Goal: Obtain resource: Download file/media

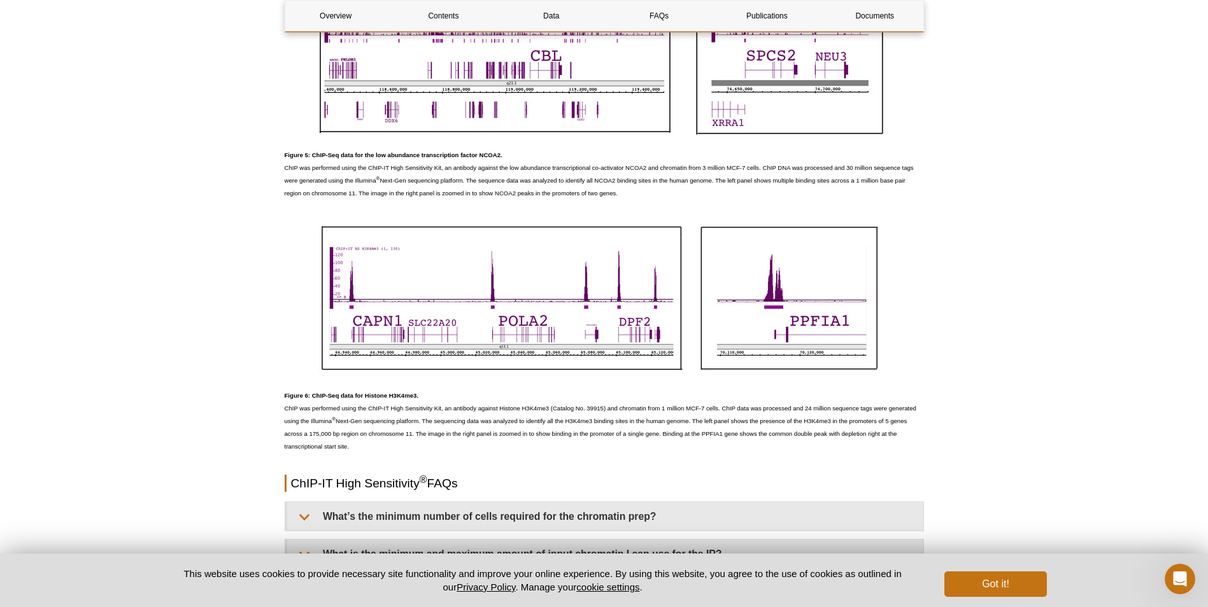
scroll to position [3502, 0]
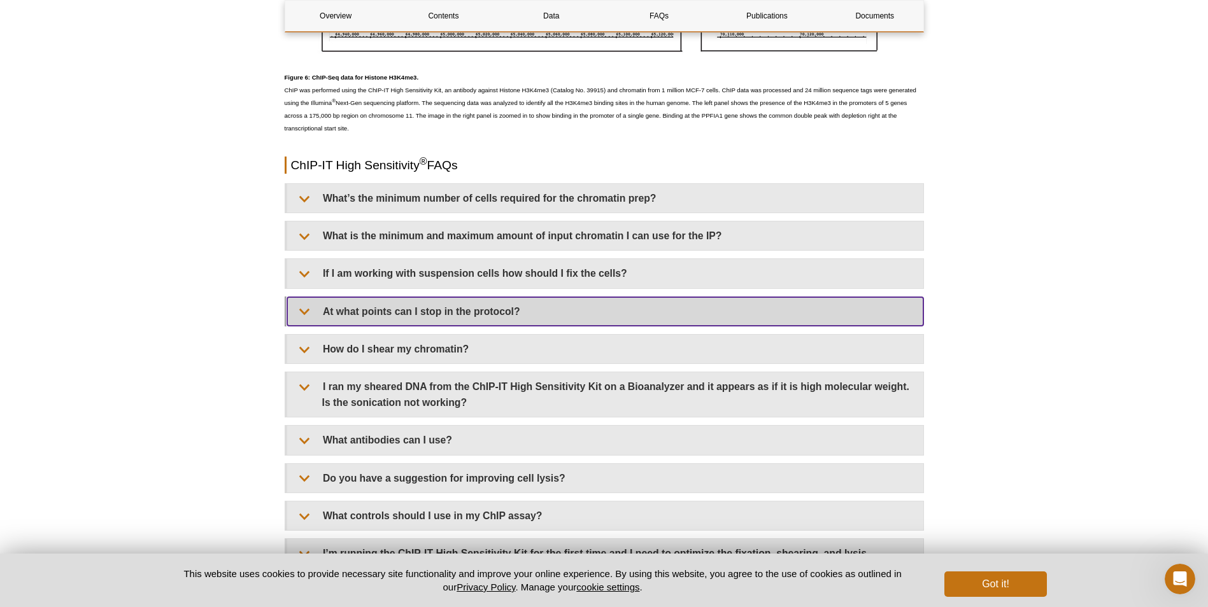
click at [472, 305] on summary "At what points can I stop in the protocol?" at bounding box center [605, 311] width 636 height 29
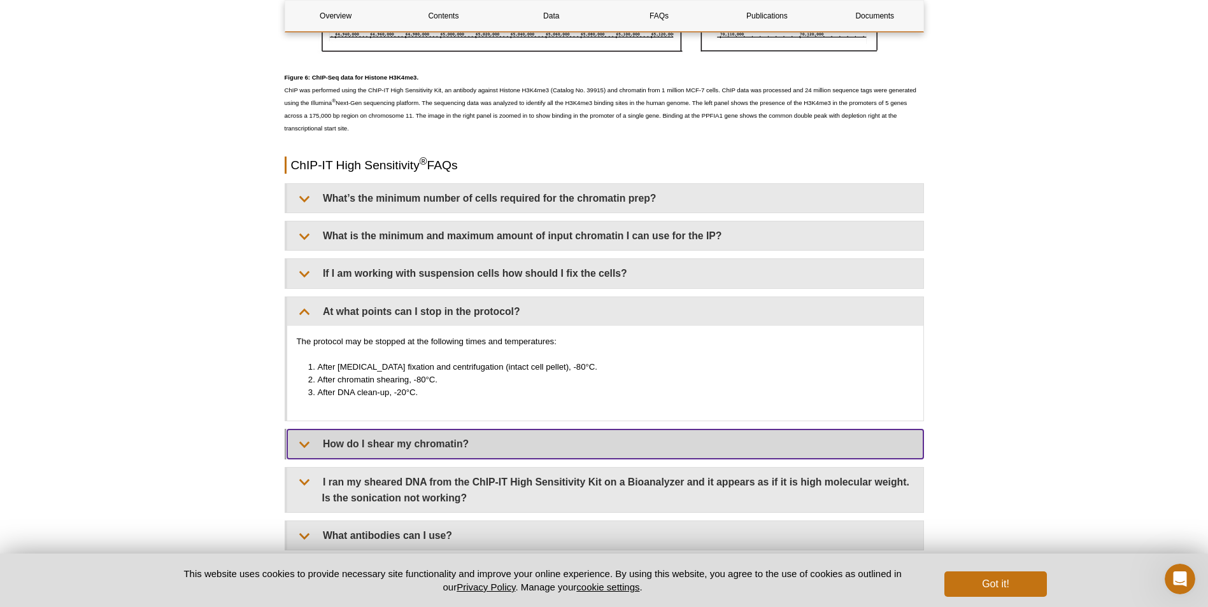
click at [451, 435] on summary "How do I shear my chromatin?" at bounding box center [605, 444] width 636 height 29
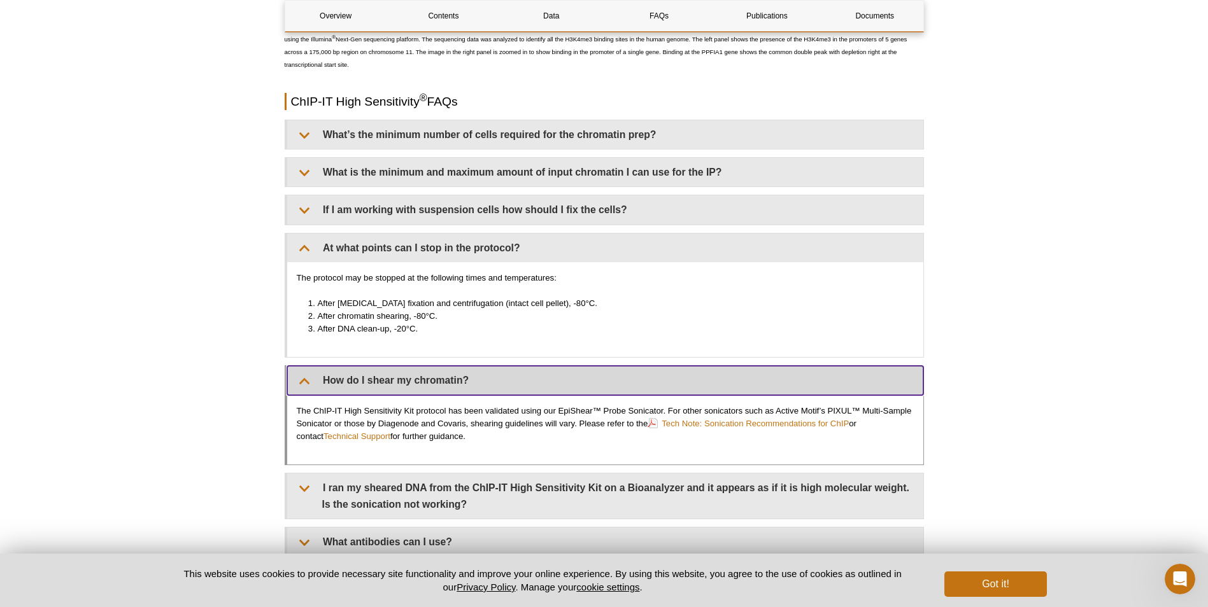
scroll to position [3630, 0]
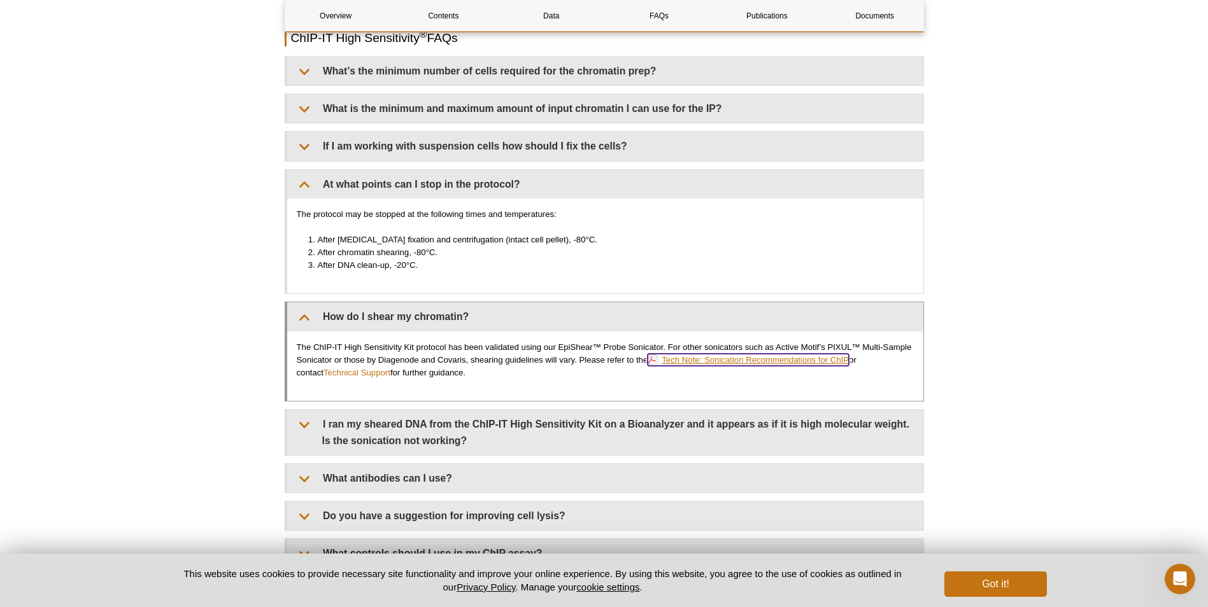
click at [715, 361] on link "Tech Note: Sonication Recommendations for ChIP" at bounding box center [748, 360] width 201 height 12
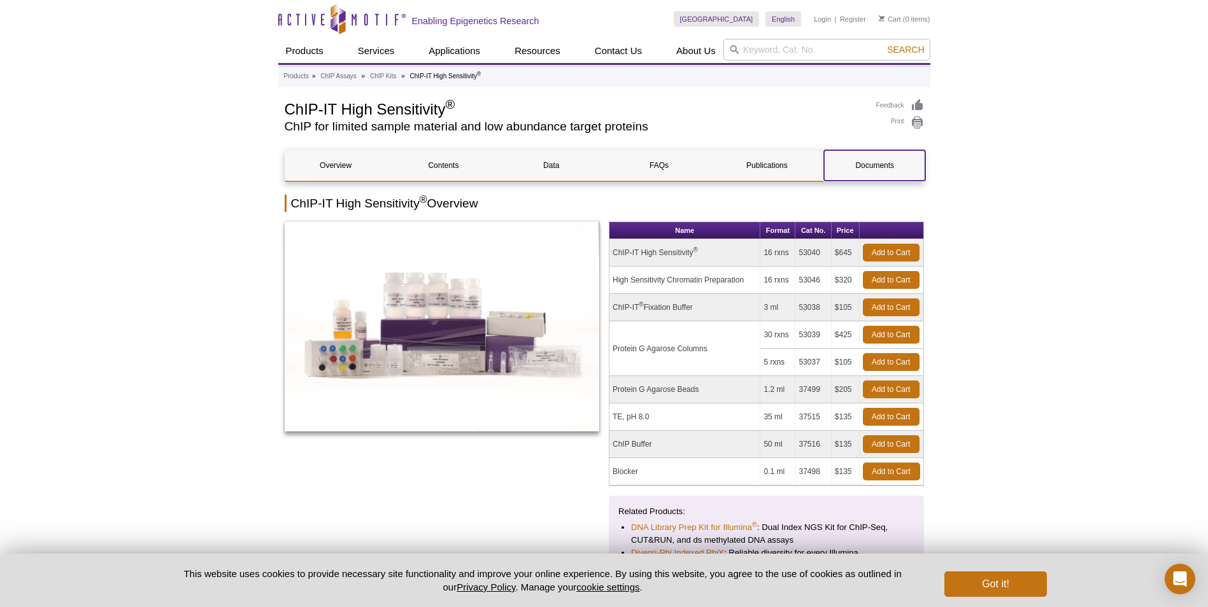
click at [893, 165] on link "Documents" at bounding box center [874, 165] width 101 height 31
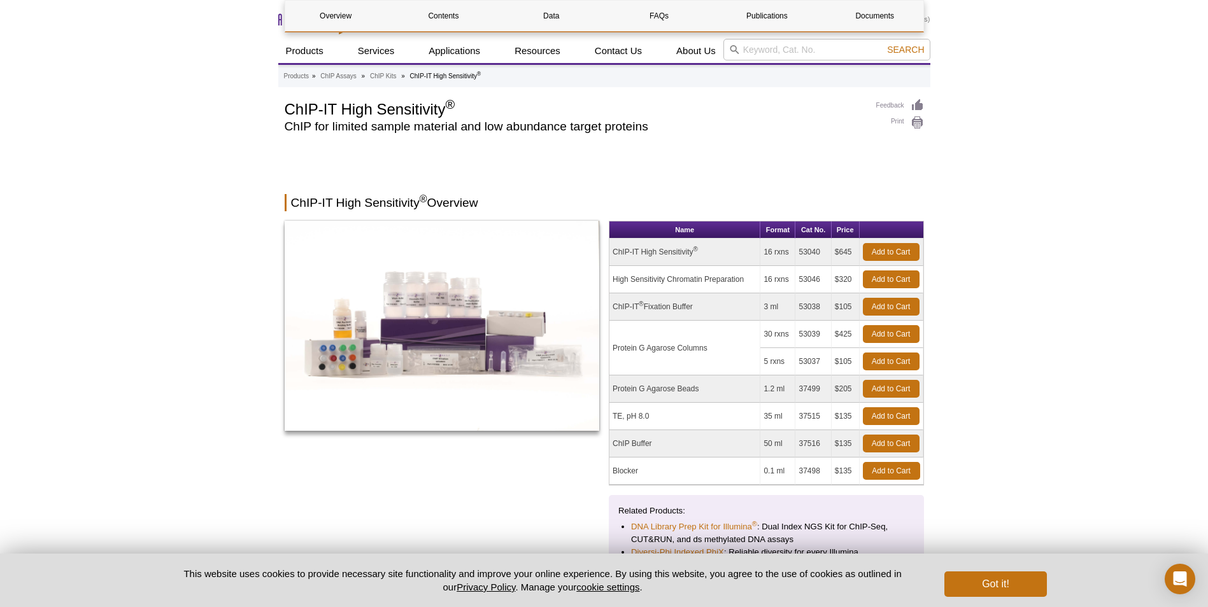
scroll to position [4607, 0]
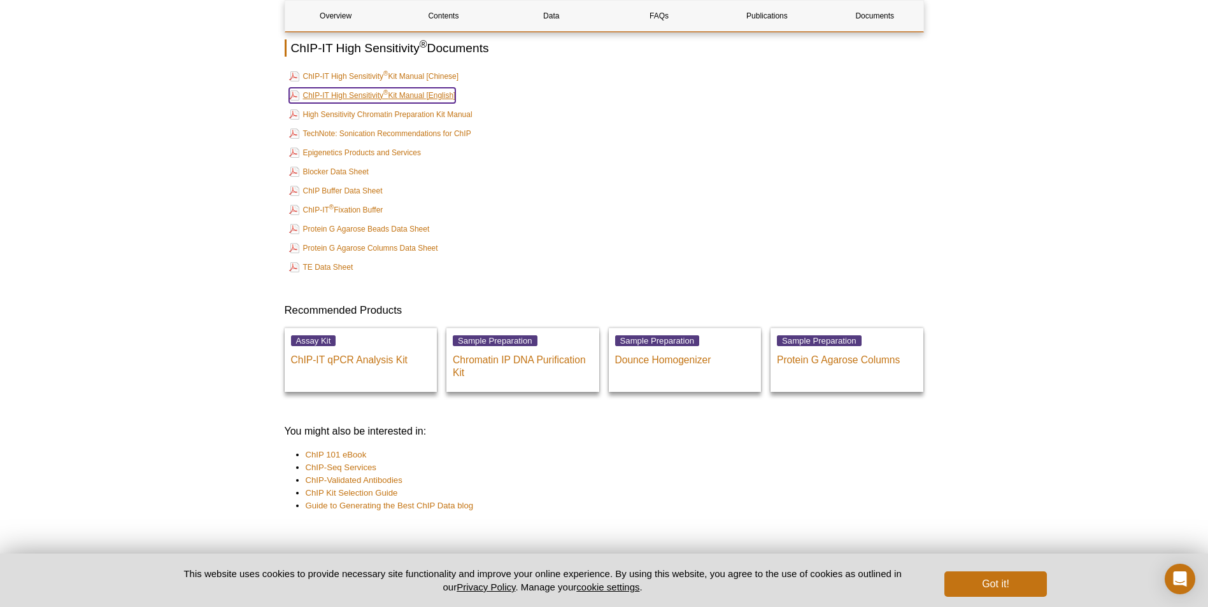
click at [419, 90] on link "ChIP-IT High Sensitivity ® Kit Manual [English]" at bounding box center [372, 95] width 167 height 15
